Goal: Find specific page/section: Find specific page/section

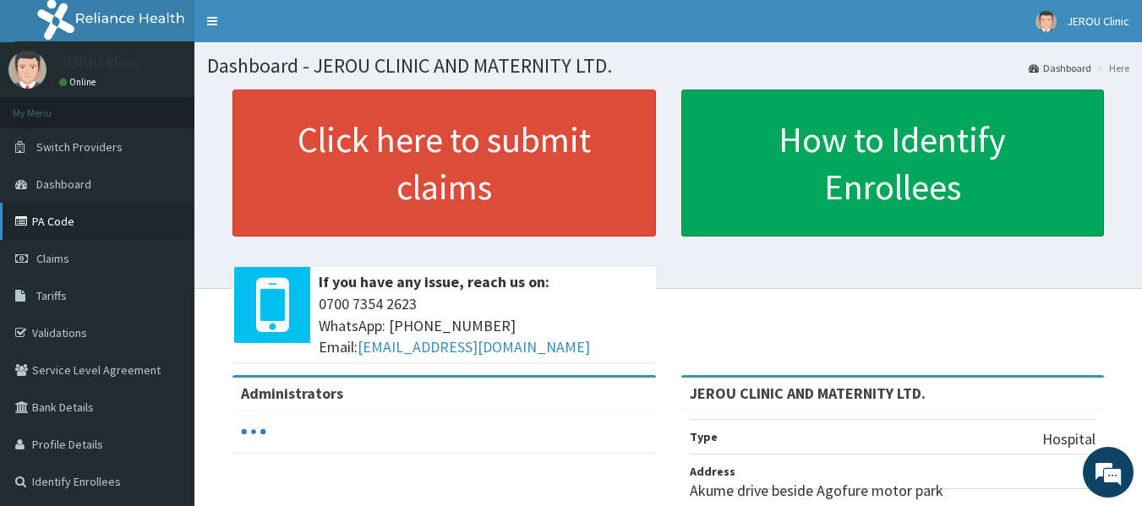
click at [58, 220] on link "PA Code" at bounding box center [97, 221] width 194 height 37
click at [59, 222] on link "PA Code" at bounding box center [97, 221] width 194 height 37
